Goal: Information Seeking & Learning: Check status

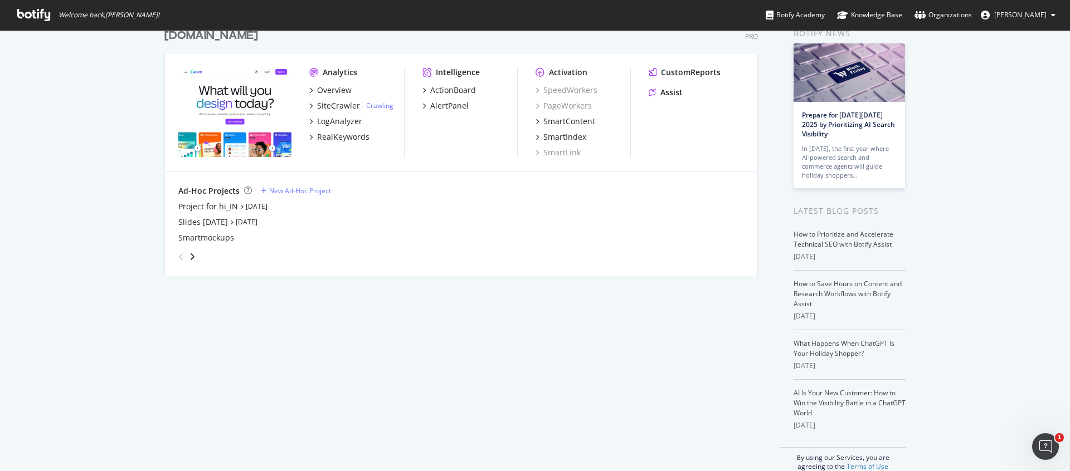
scroll to position [74, 0]
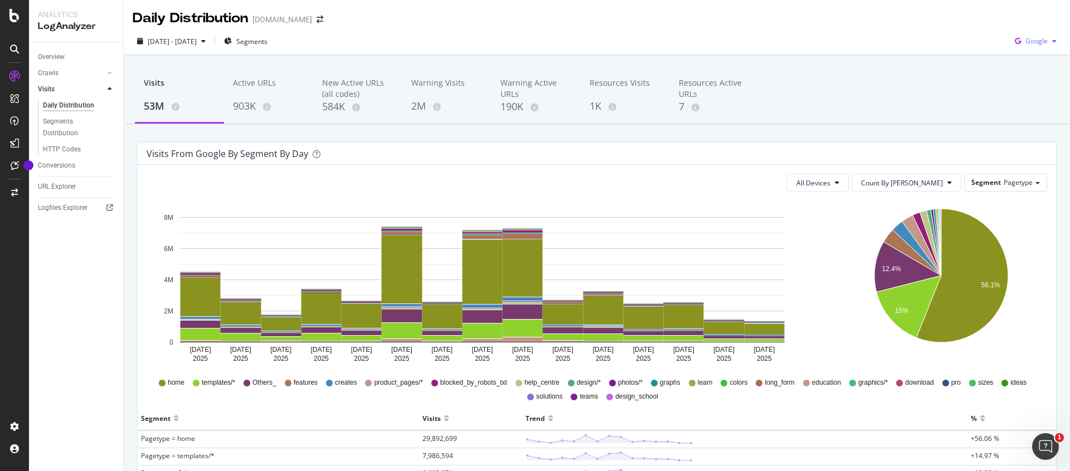
click at [1035, 36] on div "Google" at bounding box center [1035, 41] width 51 height 17
click at [1020, 85] on span "Bing" at bounding box center [1035, 84] width 41 height 10
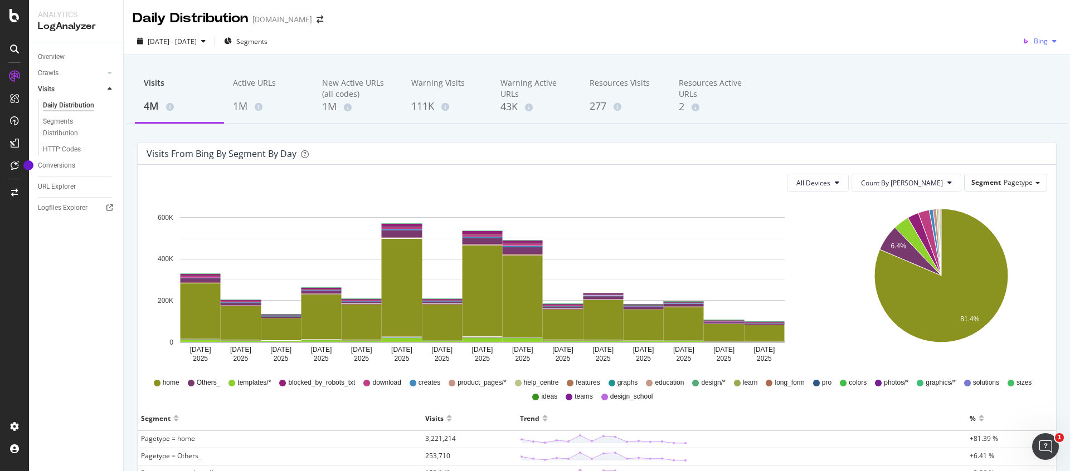
click at [1032, 42] on icon "button" at bounding box center [1026, 41] width 16 height 16
click at [1022, 65] on span "Google" at bounding box center [1035, 63] width 41 height 10
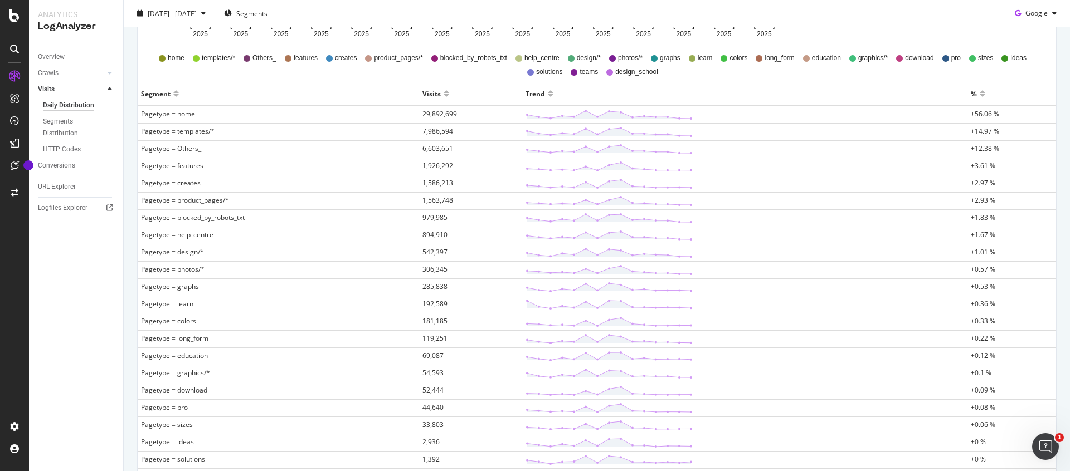
scroll to position [325, 0]
